Goal: Task Accomplishment & Management: Manage account settings

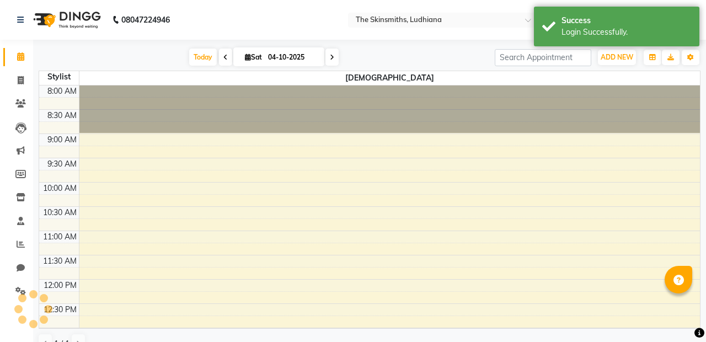
scroll to position [302, 0]
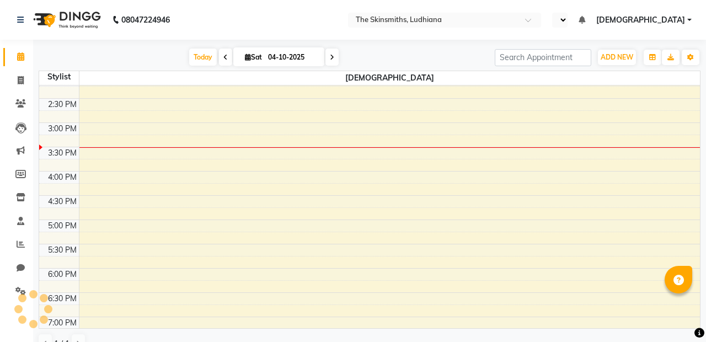
select select "en"
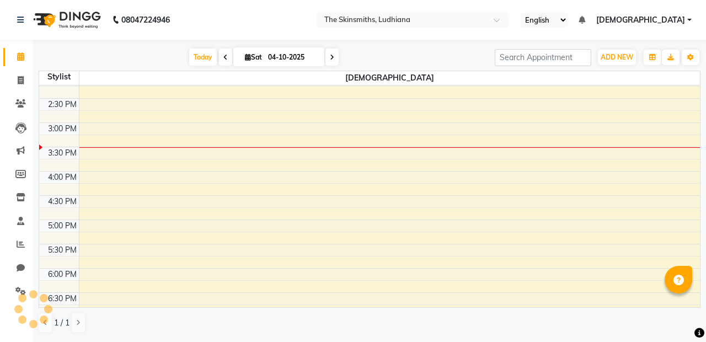
scroll to position [0, 0]
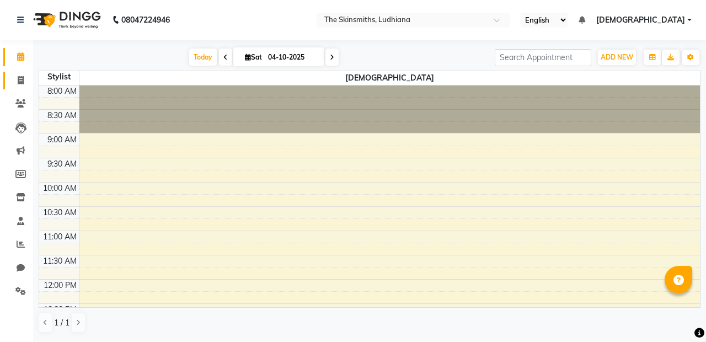
click at [19, 78] on icon at bounding box center [21, 80] width 6 height 8
select select "service"
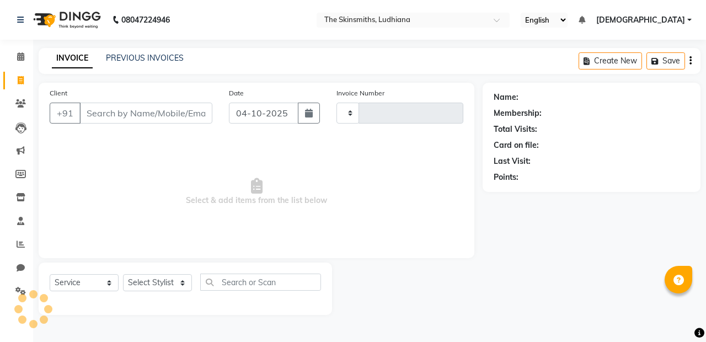
type input "r"
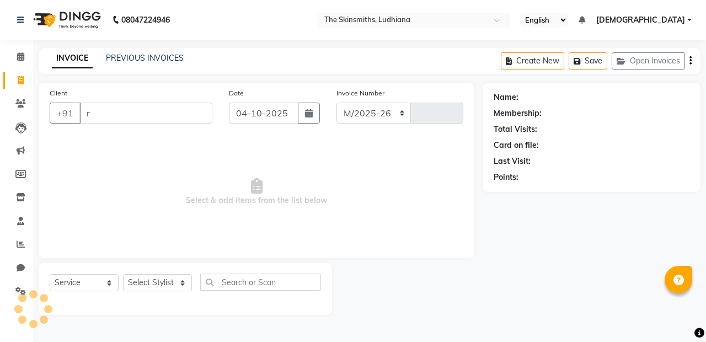
select select "8115"
type input "1698"
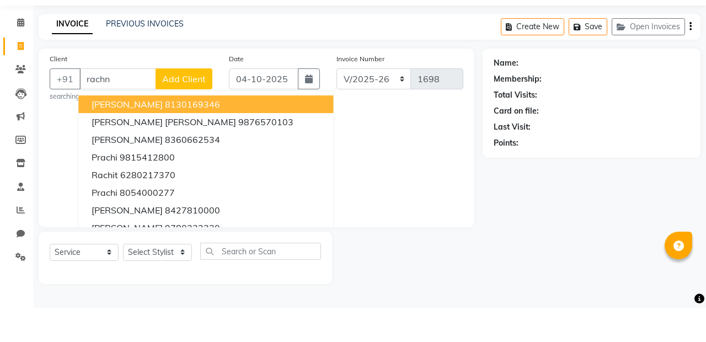
click at [177, 139] on ngb-highlight "8130169346" at bounding box center [192, 138] width 55 height 11
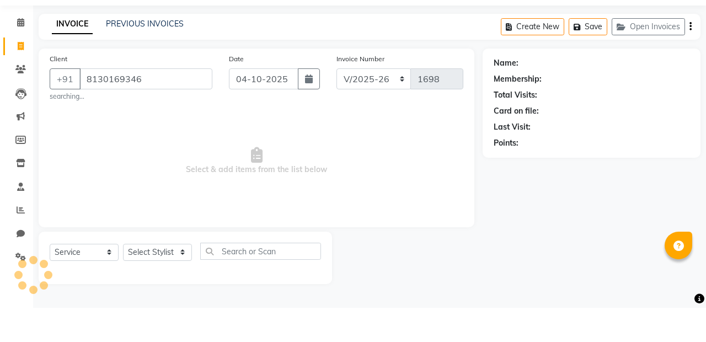
type input "8130169346"
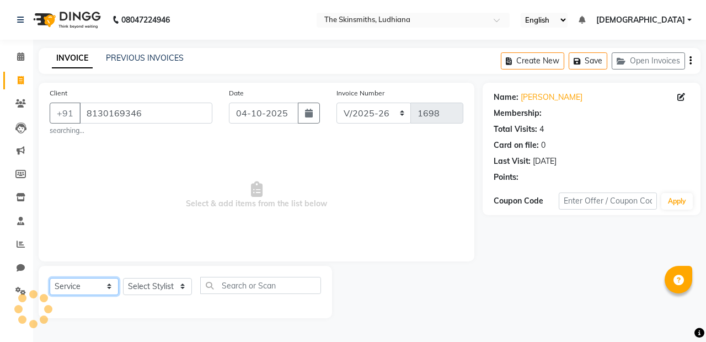
click at [108, 288] on select "Select Service Product Membership Package Voucher Prepaid Gift Card" at bounding box center [84, 286] width 69 height 17
click at [50, 278] on select "Select Service Product Membership Package Voucher Prepaid Gift Card" at bounding box center [84, 286] width 69 height 17
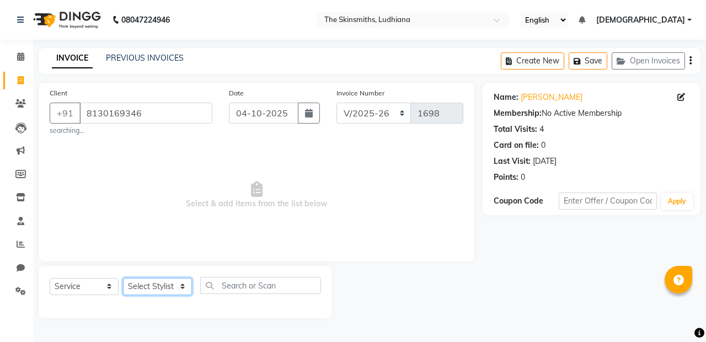
click at [181, 288] on select "Select Stylist Admin Ashu Bunty Dishika DIWAKAR Harish Karan Kawal Oberoi Khush…" at bounding box center [157, 286] width 69 height 17
select select "76544"
click at [123, 278] on select "Select Stylist Admin Ashu Bunty Dishika DIWAKAR Harish Karan Kawal Oberoi Khush…" at bounding box center [157, 286] width 69 height 17
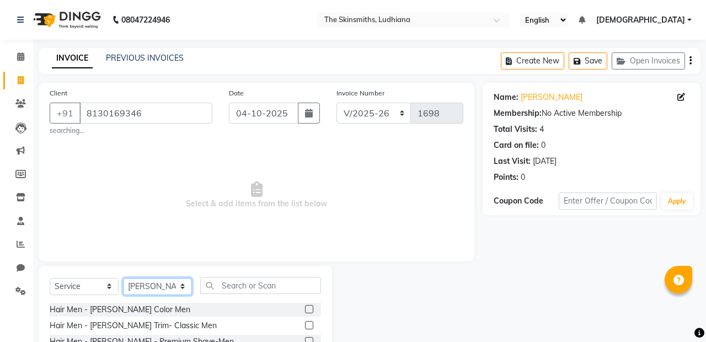
scroll to position [67, 0]
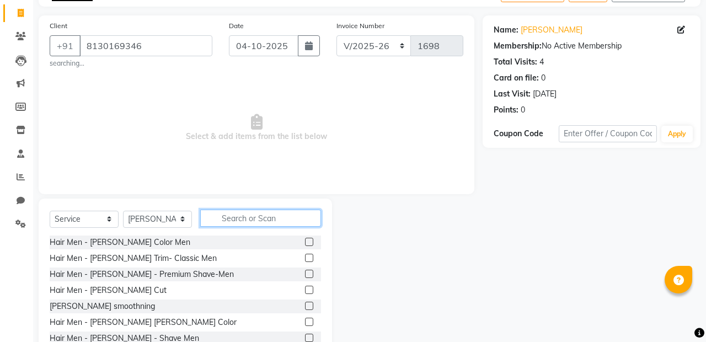
click at [256, 216] on input "text" at bounding box center [260, 218] width 121 height 17
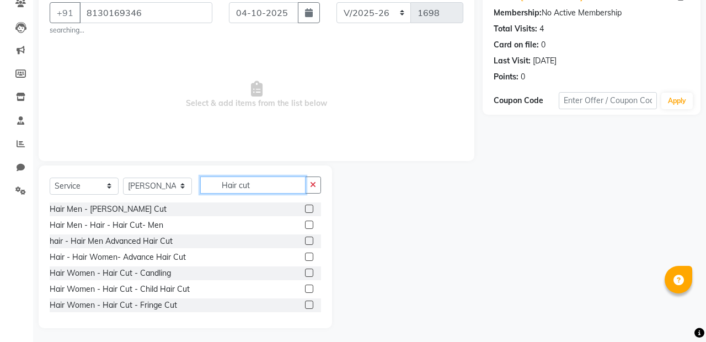
scroll to position [101, 0]
type input "Hair cut"
click at [174, 229] on div "Hair Men - Hair - Hair Cut- Men" at bounding box center [186, 225] width 272 height 14
click at [308, 221] on label at bounding box center [309, 224] width 8 height 8
click at [308, 221] on input "checkbox" at bounding box center [308, 224] width 7 height 7
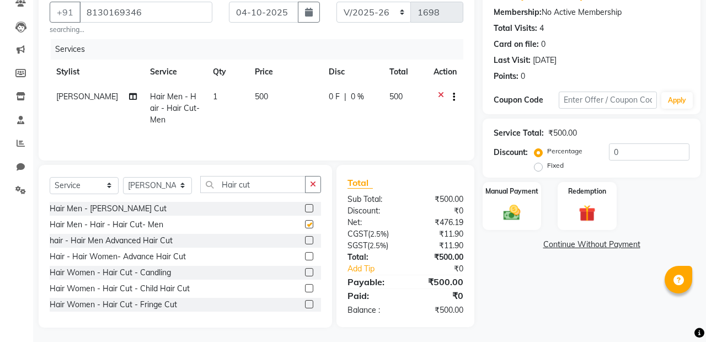
checkbox input "false"
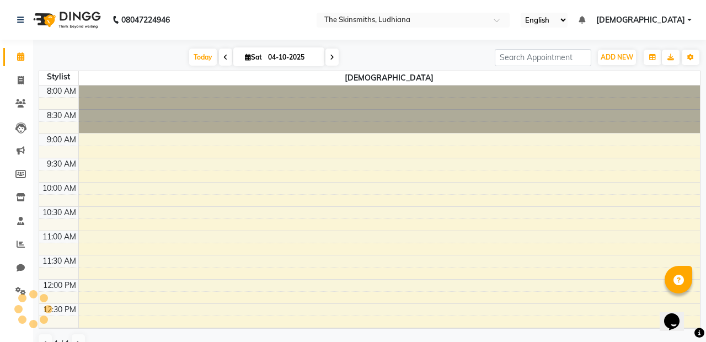
scroll to position [336, 0]
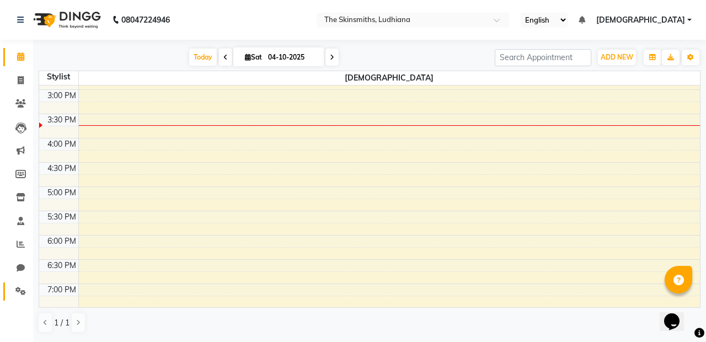
click at [24, 291] on icon at bounding box center [20, 291] width 10 height 8
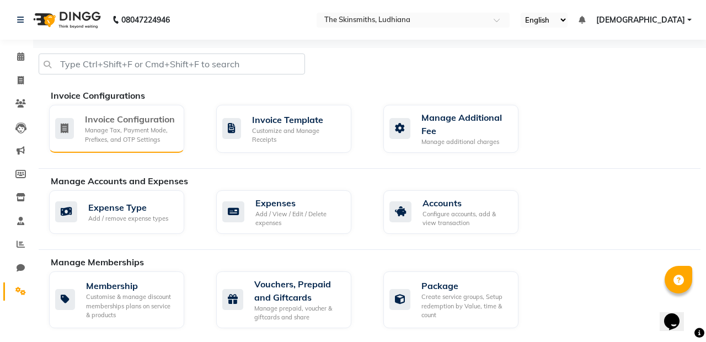
click at [155, 134] on div "Manage Tax, Payment Mode, Prefixes, and OTP Settings" at bounding box center [130, 135] width 91 height 18
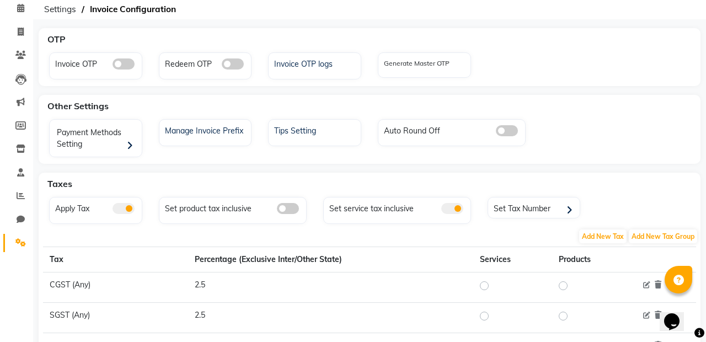
scroll to position [58, 0]
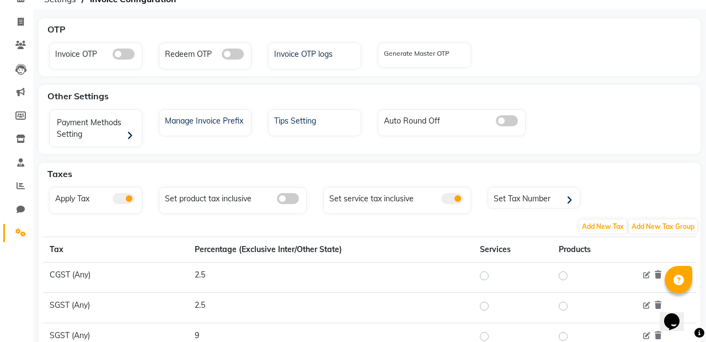
click at [451, 201] on span at bounding box center [453, 198] width 22 height 11
click at [442, 200] on input "checkbox" at bounding box center [442, 200] width 0 height 0
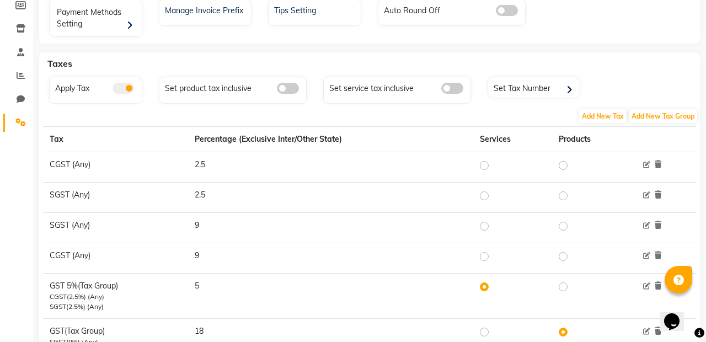
scroll to position [0, 0]
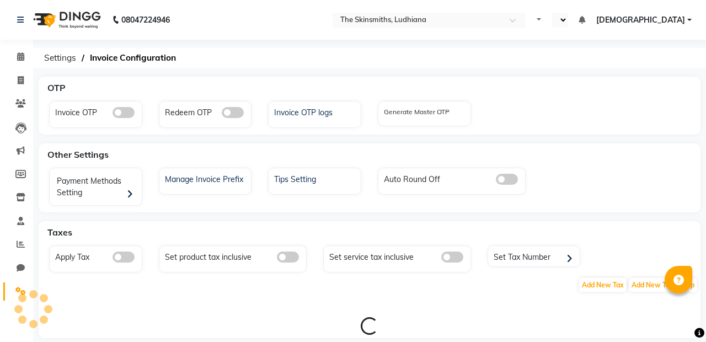
select select "en"
